Goal: Task Accomplishment & Management: Use online tool/utility

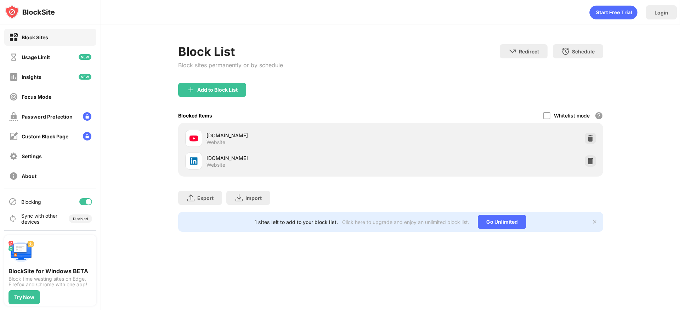
click at [591, 130] on div "youtube.com Website" at bounding box center [390, 138] width 416 height 23
click at [592, 140] on img at bounding box center [590, 138] width 7 height 7
